Goal: Navigation & Orientation: Find specific page/section

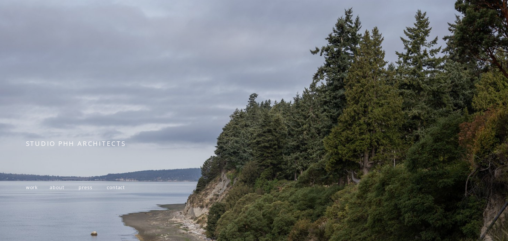
click at [33, 190] on span "work" at bounding box center [32, 187] width 12 height 6
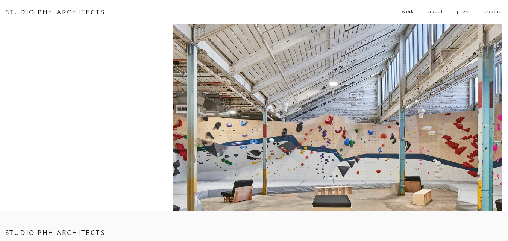
scroll to position [5122, 0]
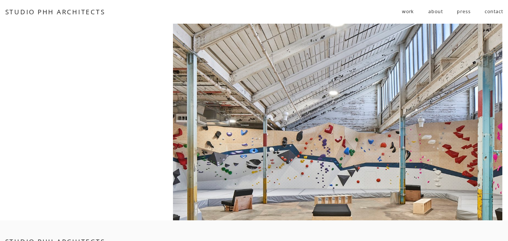
click at [292, 118] on div at bounding box center [338, 105] width 330 height 232
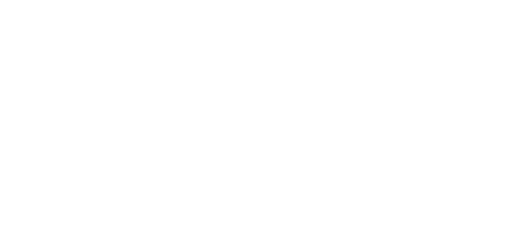
scroll to position [1429, 0]
